Goal: Task Accomplishment & Management: Use online tool/utility

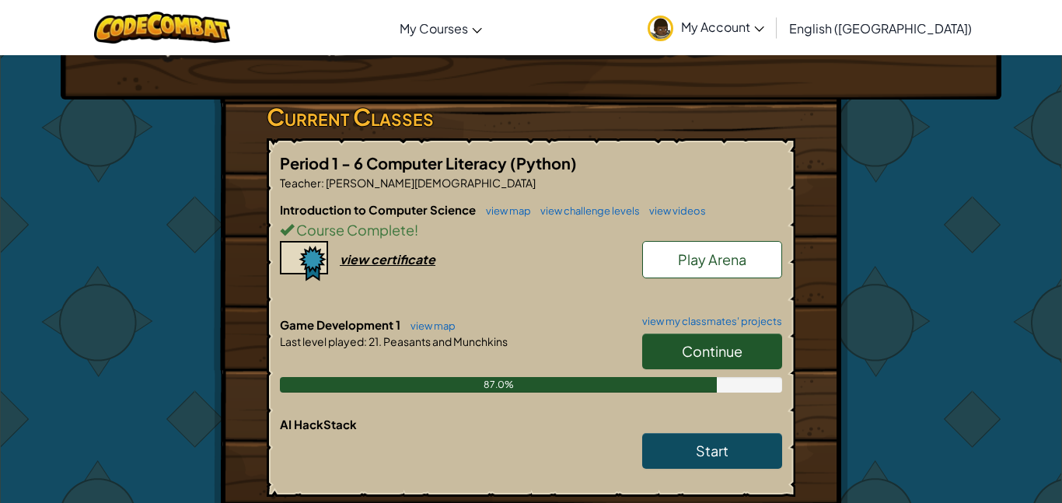
scroll to position [222, 0]
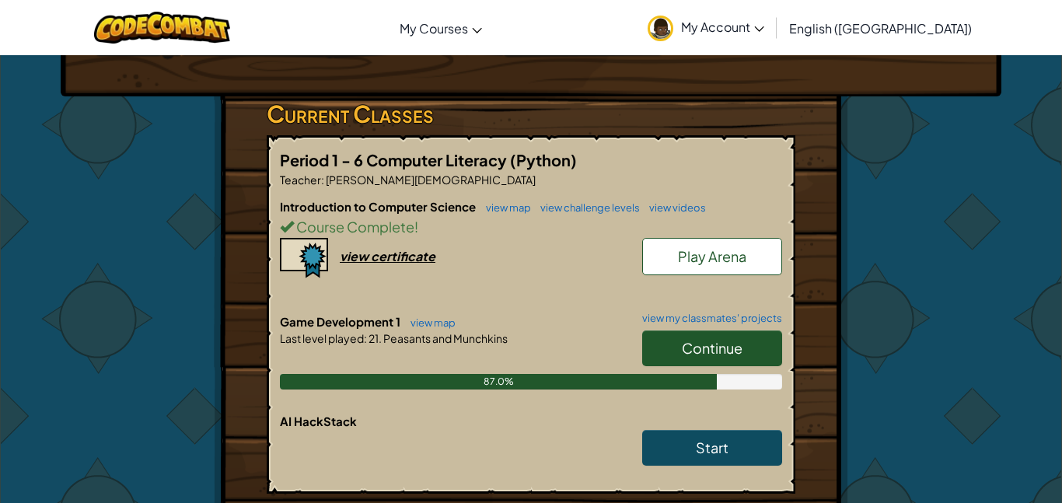
click at [711, 353] on span "Continue" at bounding box center [712, 348] width 61 height 18
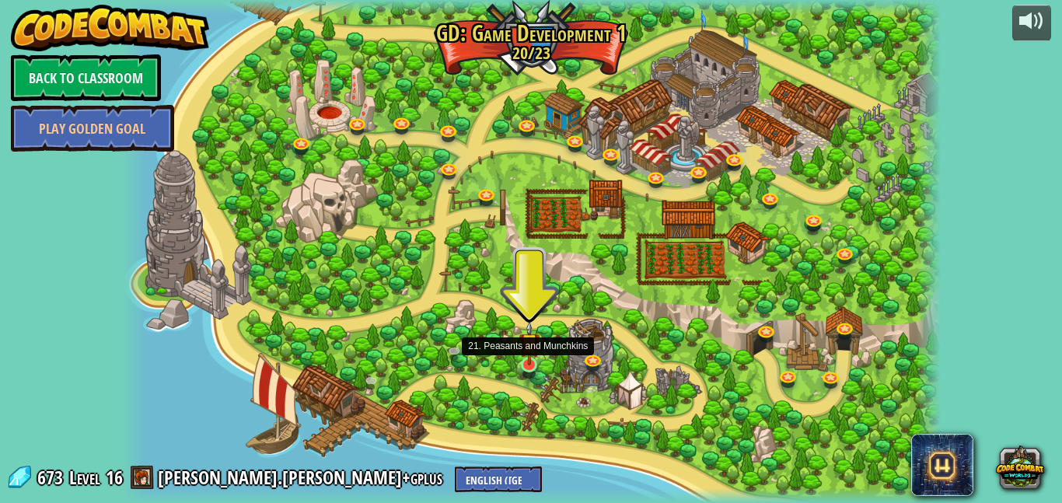
click at [522, 365] on img at bounding box center [530, 343] width 20 height 46
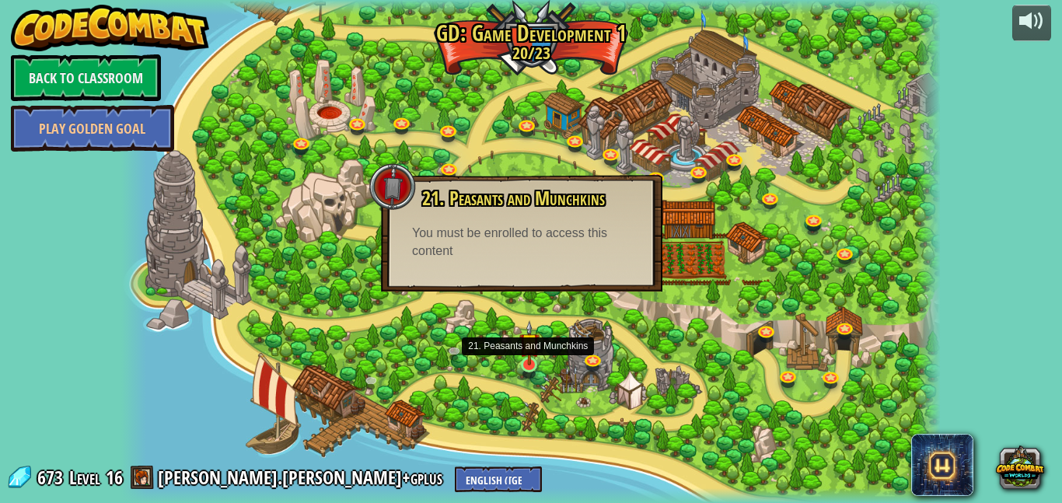
click at [524, 348] on img at bounding box center [530, 343] width 20 height 46
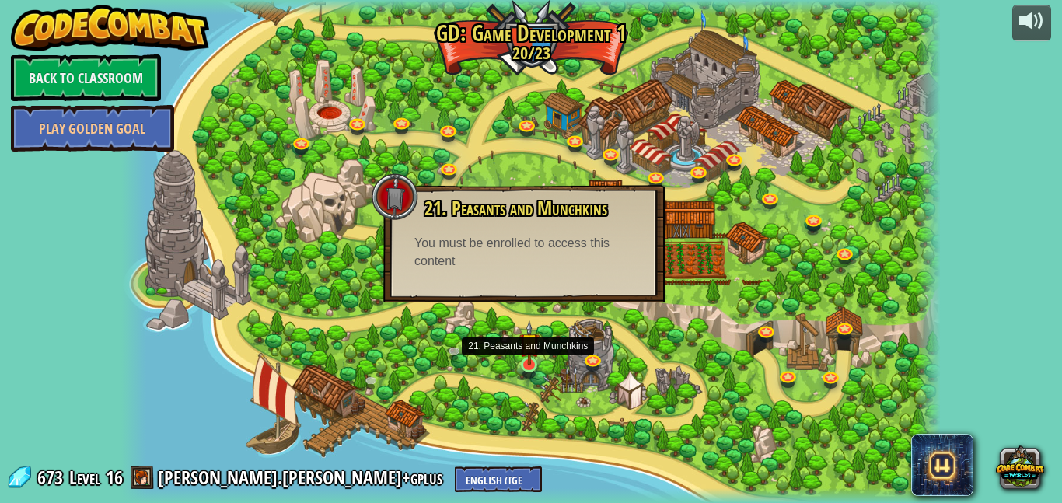
click at [523, 355] on img at bounding box center [530, 343] width 20 height 46
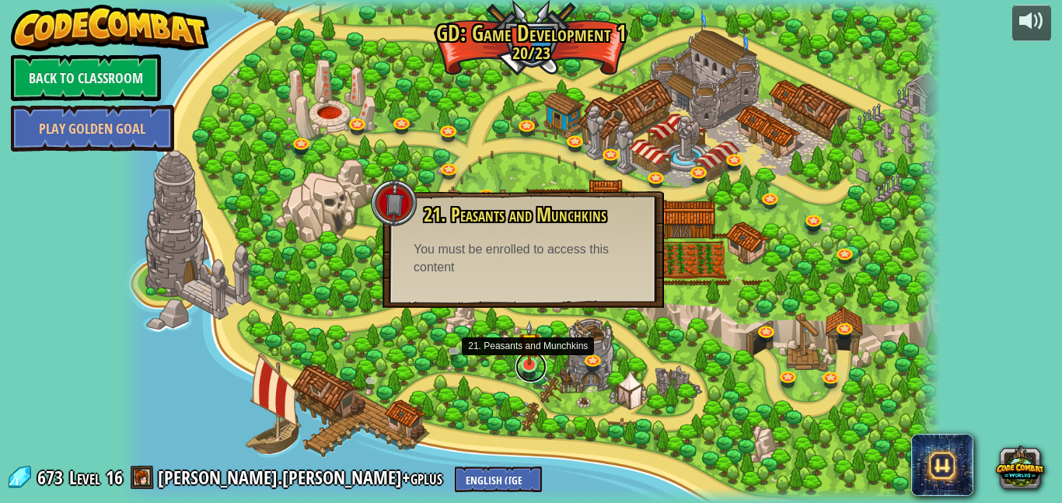
click at [525, 367] on link at bounding box center [531, 367] width 31 height 31
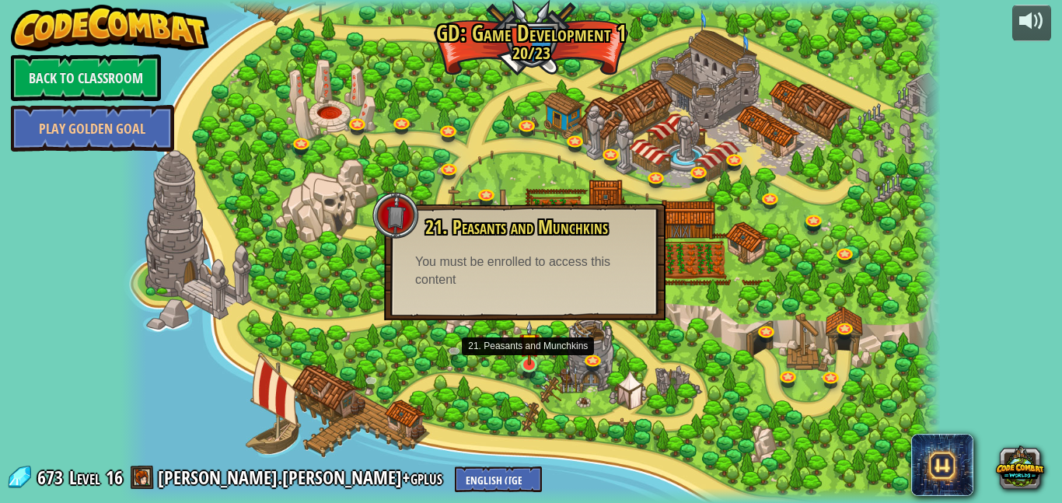
click at [545, 371] on div "3. Hero's Journey Spawn a player, and set a destination. Play 2. Click Gait Pla…" at bounding box center [530, 251] width 819 height 503
click at [534, 367] on link at bounding box center [531, 367] width 31 height 31
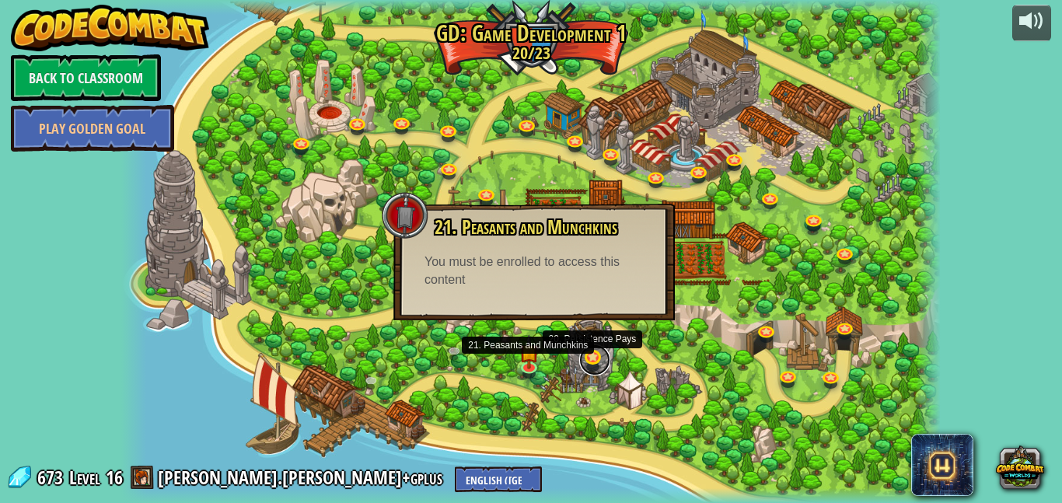
click at [594, 356] on link at bounding box center [594, 360] width 31 height 31
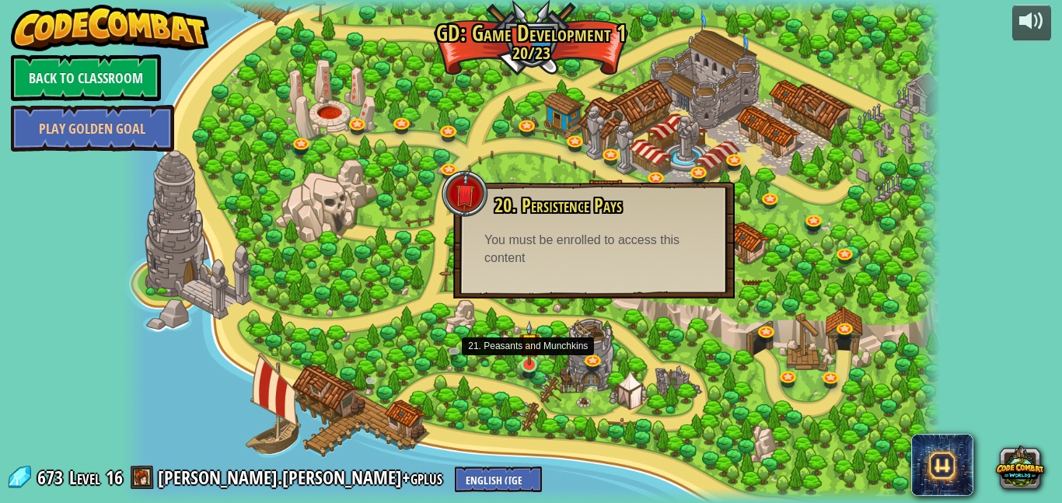
click at [527, 364] on img at bounding box center [530, 343] width 20 height 46
